Goal: Information Seeking & Learning: Learn about a topic

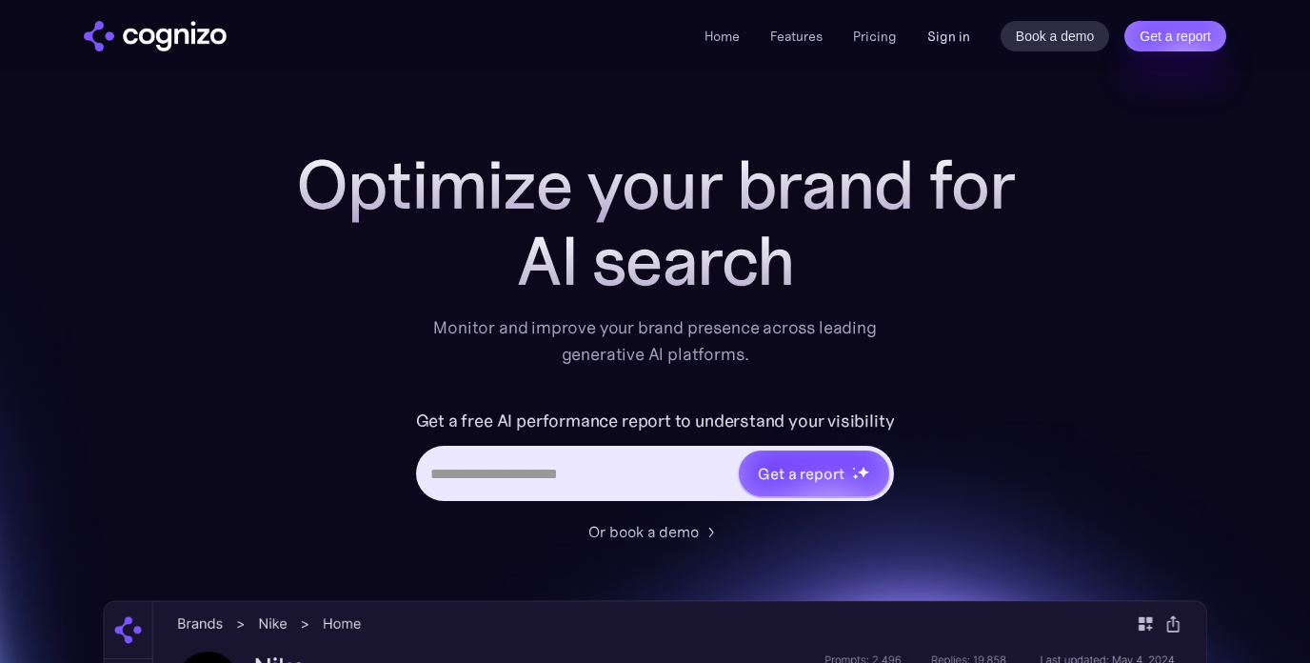
click at [950, 44] on link "Sign in" at bounding box center [948, 36] width 43 height 23
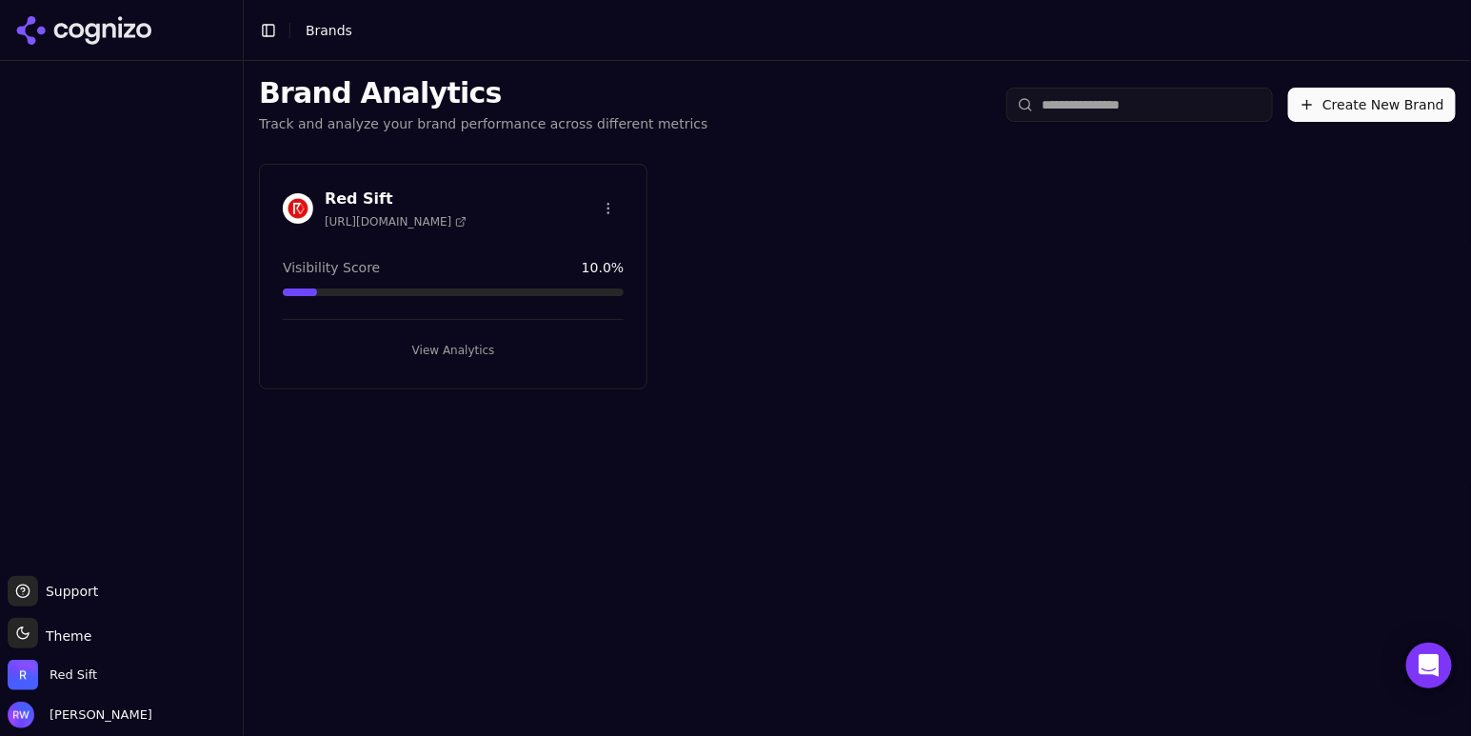
click at [477, 345] on button "View Analytics" at bounding box center [453, 350] width 341 height 30
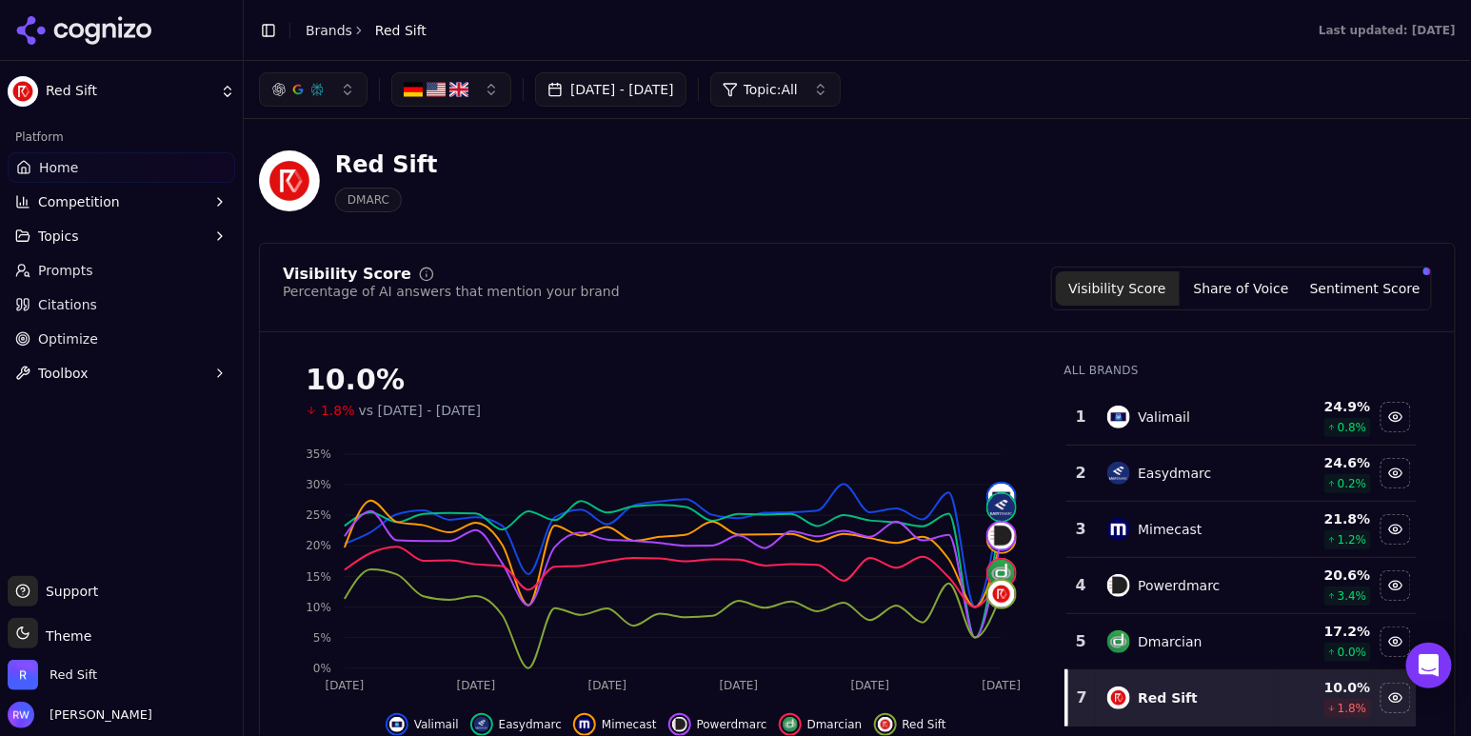
click at [798, 98] on span "Topic: All" at bounding box center [771, 89] width 54 height 19
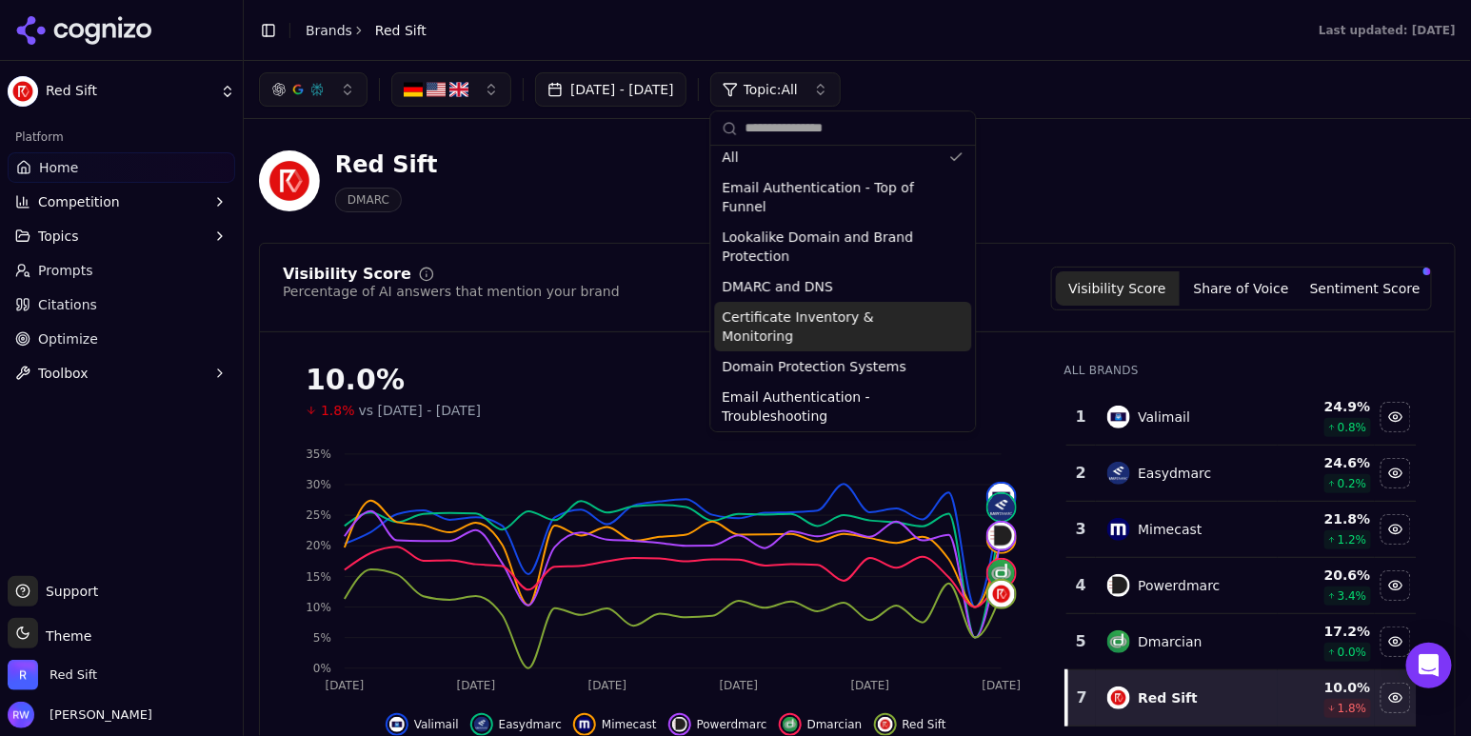
scroll to position [140, 0]
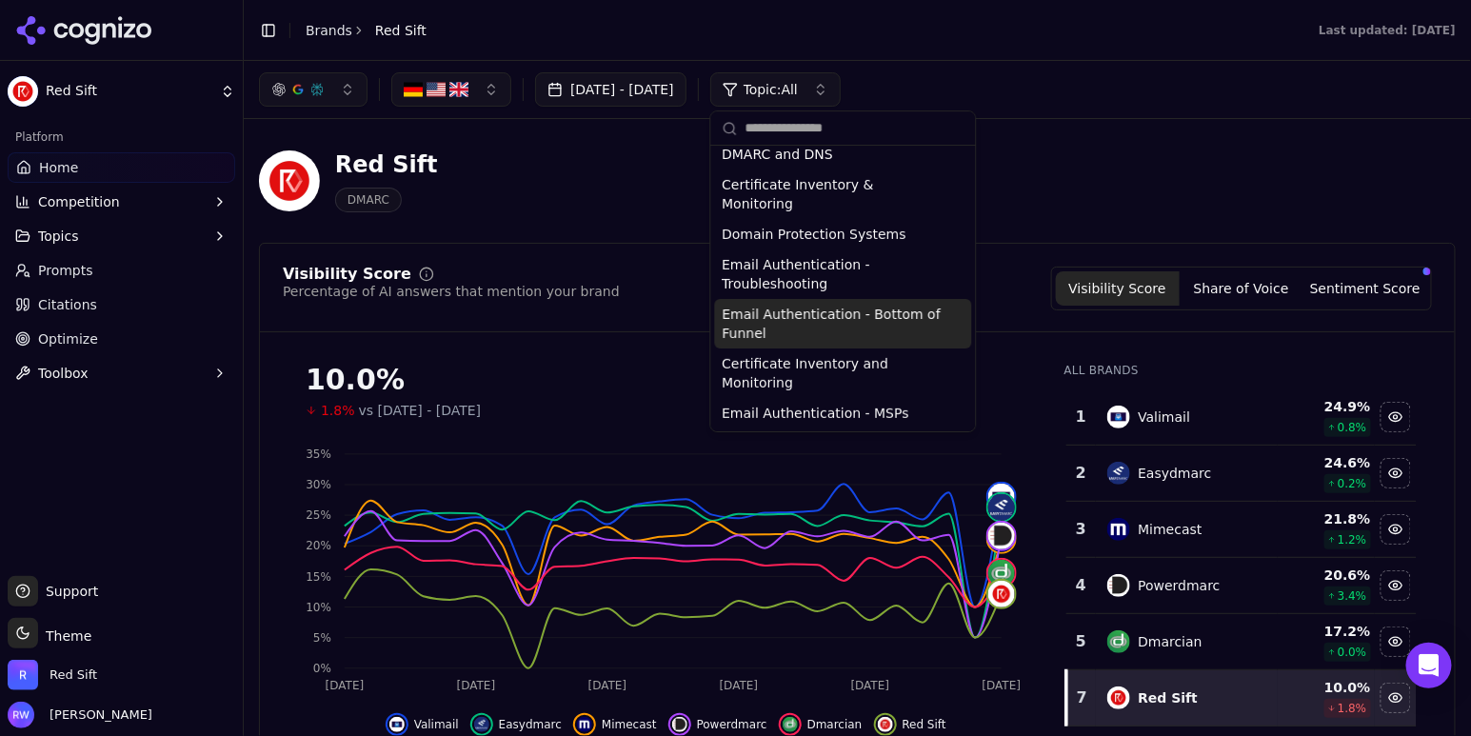
click at [894, 338] on span "Email Authentication - Bottom of Funnel" at bounding box center [832, 324] width 219 height 38
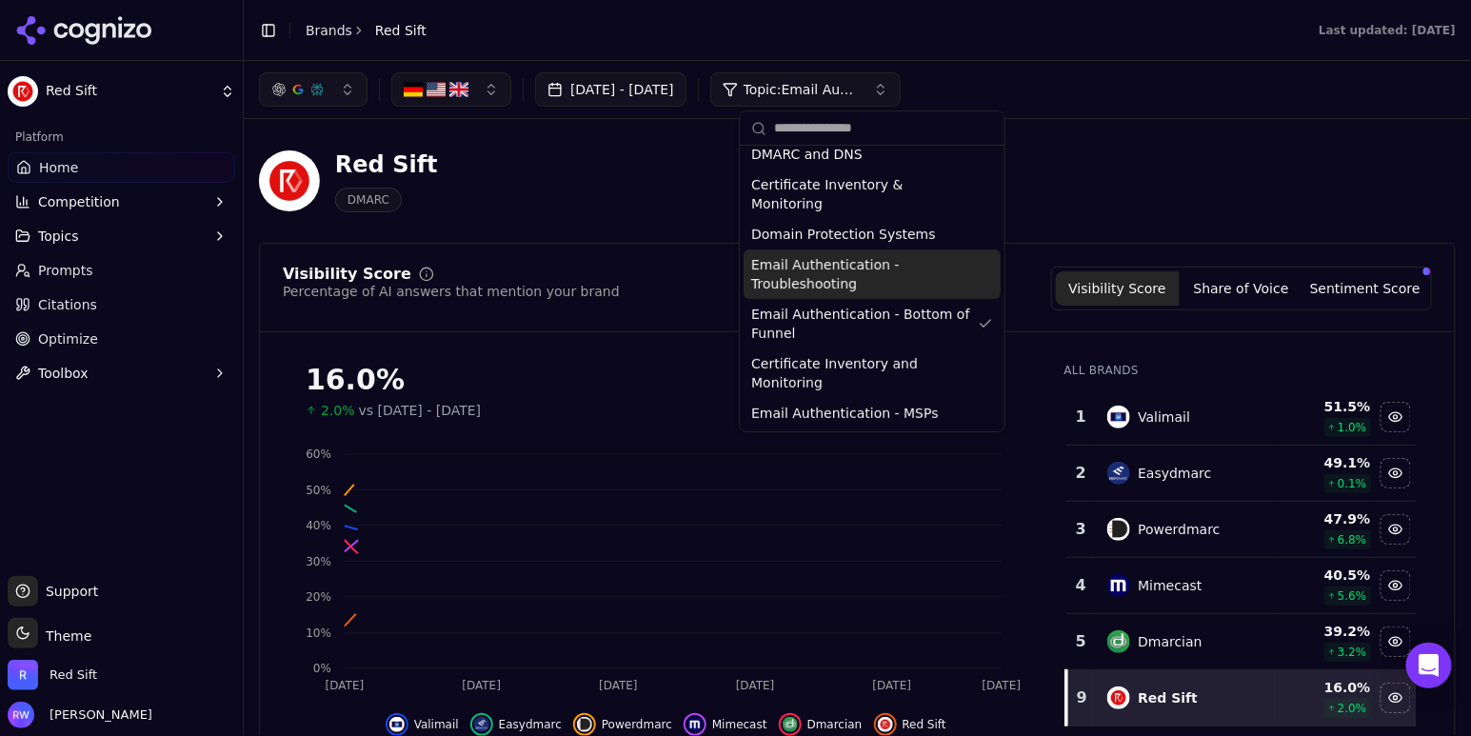
click at [1115, 169] on div "Red Sift DMARC" at bounding box center [857, 180] width 1197 height 93
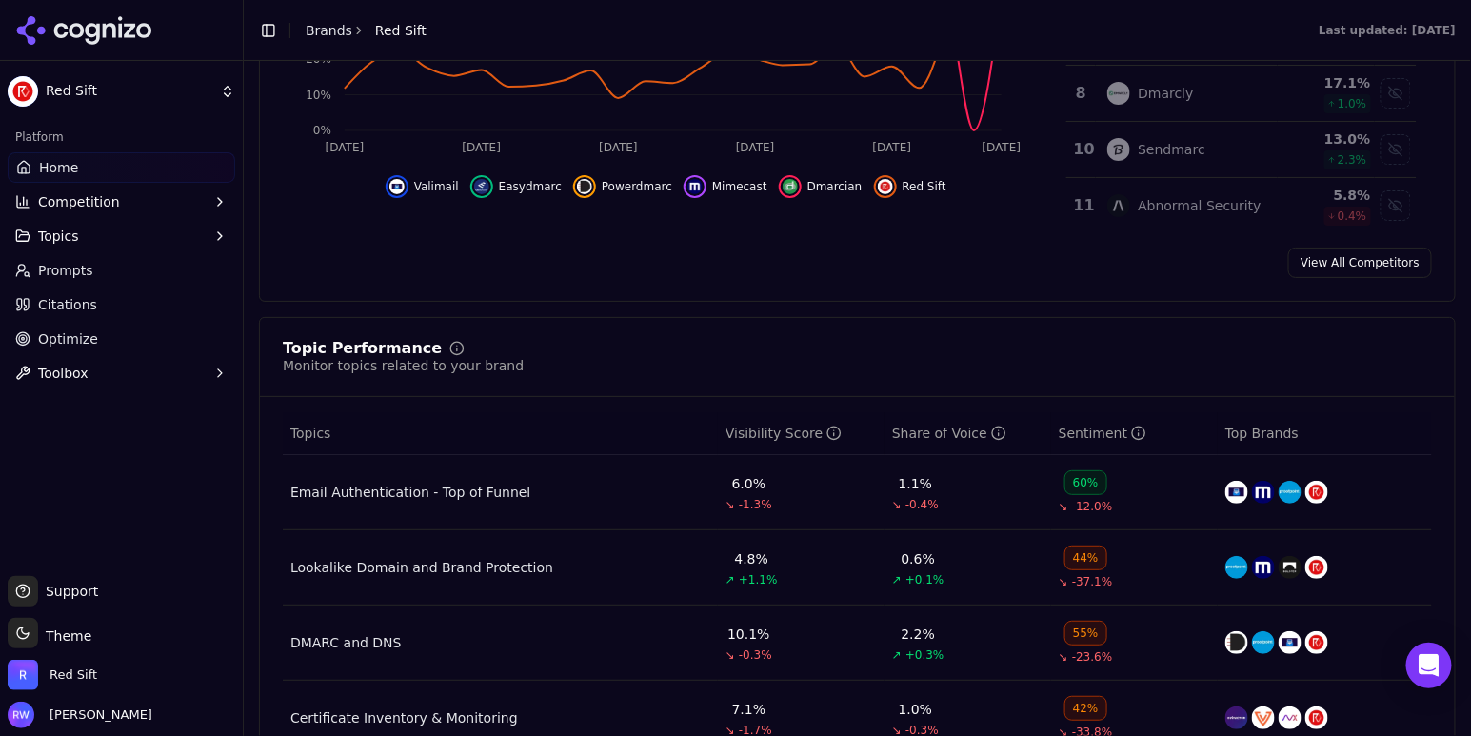
scroll to position [543, 0]
